Goal: Task Accomplishment & Management: Use online tool/utility

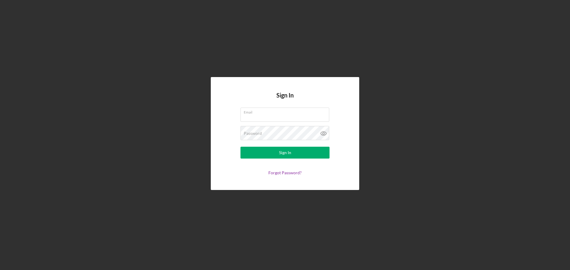
type input "[EMAIL_ADDRESS][DOMAIN_NAME]"
click at [351, 104] on div "Sign In Email [EMAIL_ADDRESS][DOMAIN_NAME] Password Sign In Forgot Password?" at bounding box center [285, 133] width 148 height 113
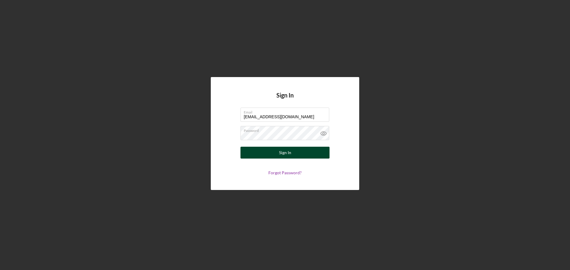
click at [297, 154] on button "Sign In" at bounding box center [284, 153] width 89 height 12
